Goal: Task Accomplishment & Management: Use online tool/utility

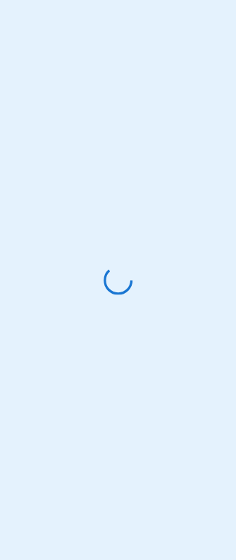
click at [73, 1] on div at bounding box center [118, 280] width 236 height 560
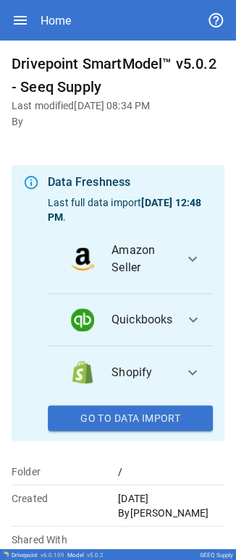
click at [18, 1] on icon "button" at bounding box center [20, 20] width 13 height 9
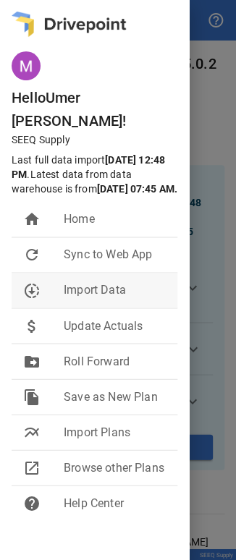
click at [74, 1] on span "Import Data" at bounding box center [115, 289] width 102 height 17
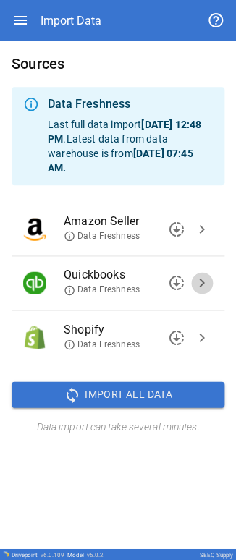
click at [74, 1] on span "chevron_right" at bounding box center [201, 282] width 17 height 17
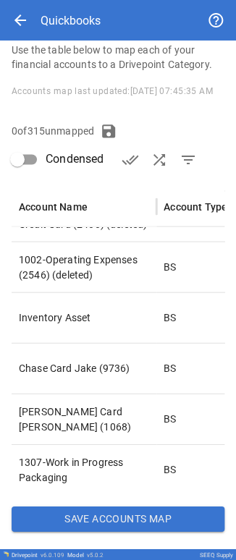
click at [74, 1] on button "Save Accounts Map" at bounding box center [118, 518] width 213 height 26
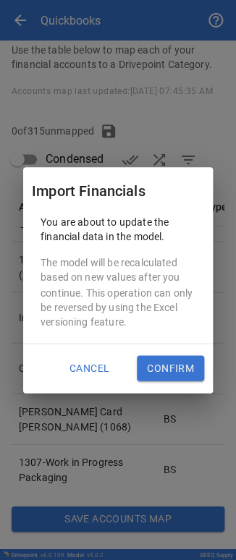
click at [74, 1] on button "Confirm" at bounding box center [170, 368] width 67 height 26
